Goal: Information Seeking & Learning: Learn about a topic

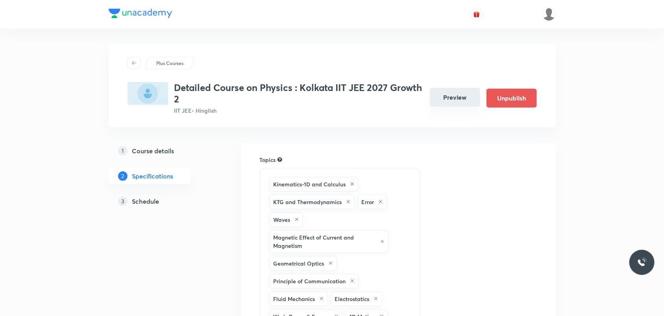
click at [448, 96] on button "Preview" at bounding box center [455, 97] width 50 height 19
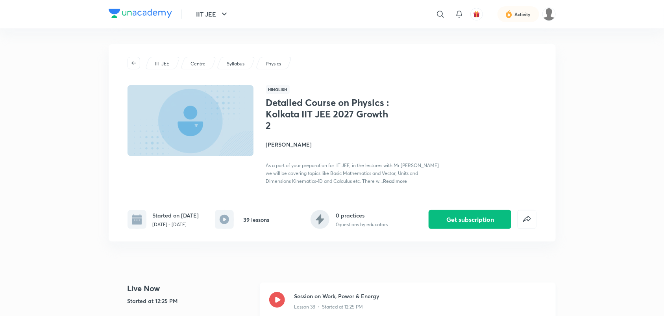
click at [276, 304] on icon at bounding box center [277, 300] width 16 height 16
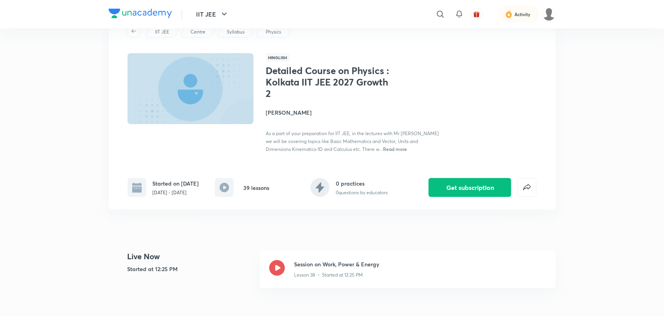
scroll to position [49, 0]
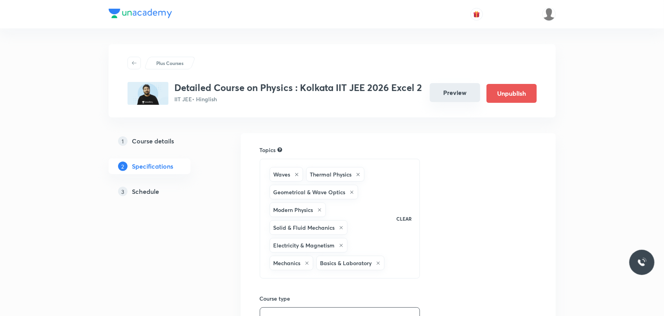
click at [468, 90] on button "Preview" at bounding box center [455, 92] width 50 height 19
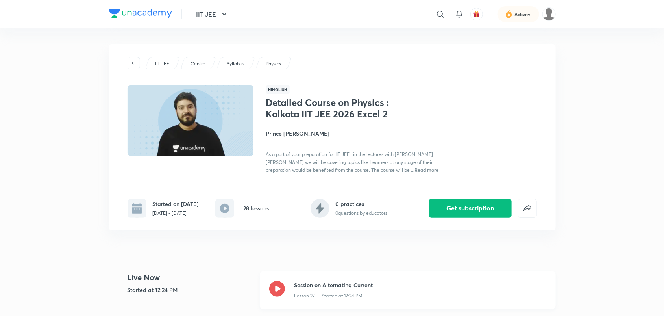
click at [284, 285] on icon at bounding box center [277, 289] width 16 height 16
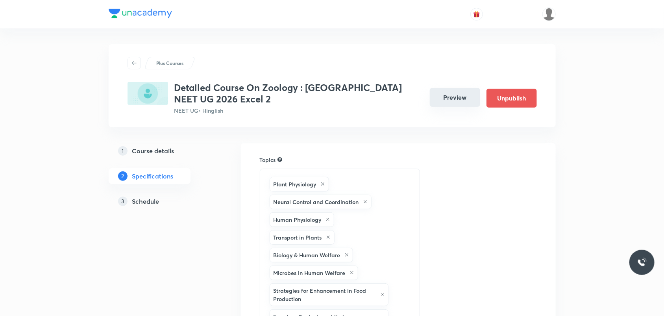
click at [464, 101] on button "Preview" at bounding box center [455, 97] width 50 height 19
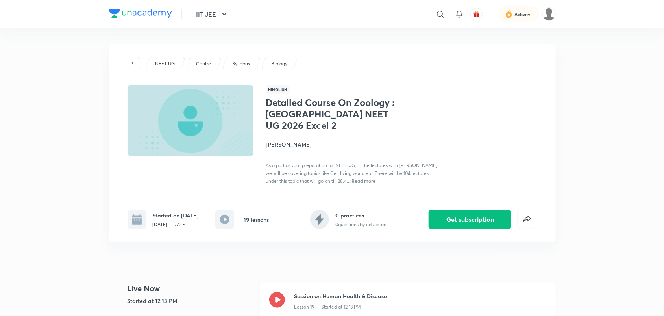
click at [276, 297] on icon at bounding box center [277, 300] width 16 height 16
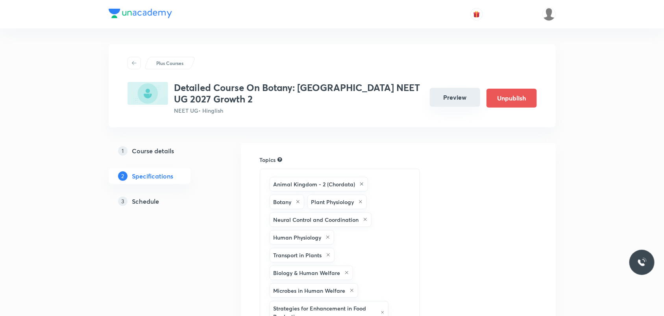
click at [454, 100] on button "Preview" at bounding box center [455, 97] width 50 height 19
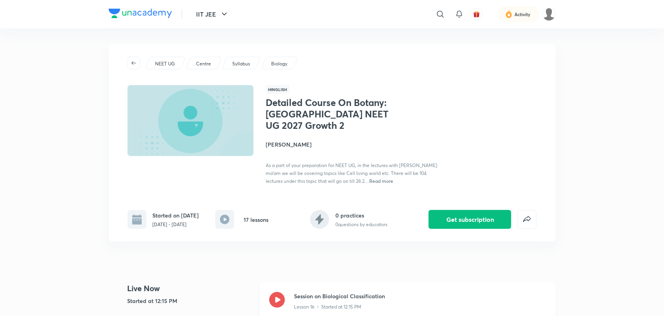
click at [278, 296] on icon at bounding box center [277, 300] width 16 height 16
